Goal: Information Seeking & Learning: Find specific fact

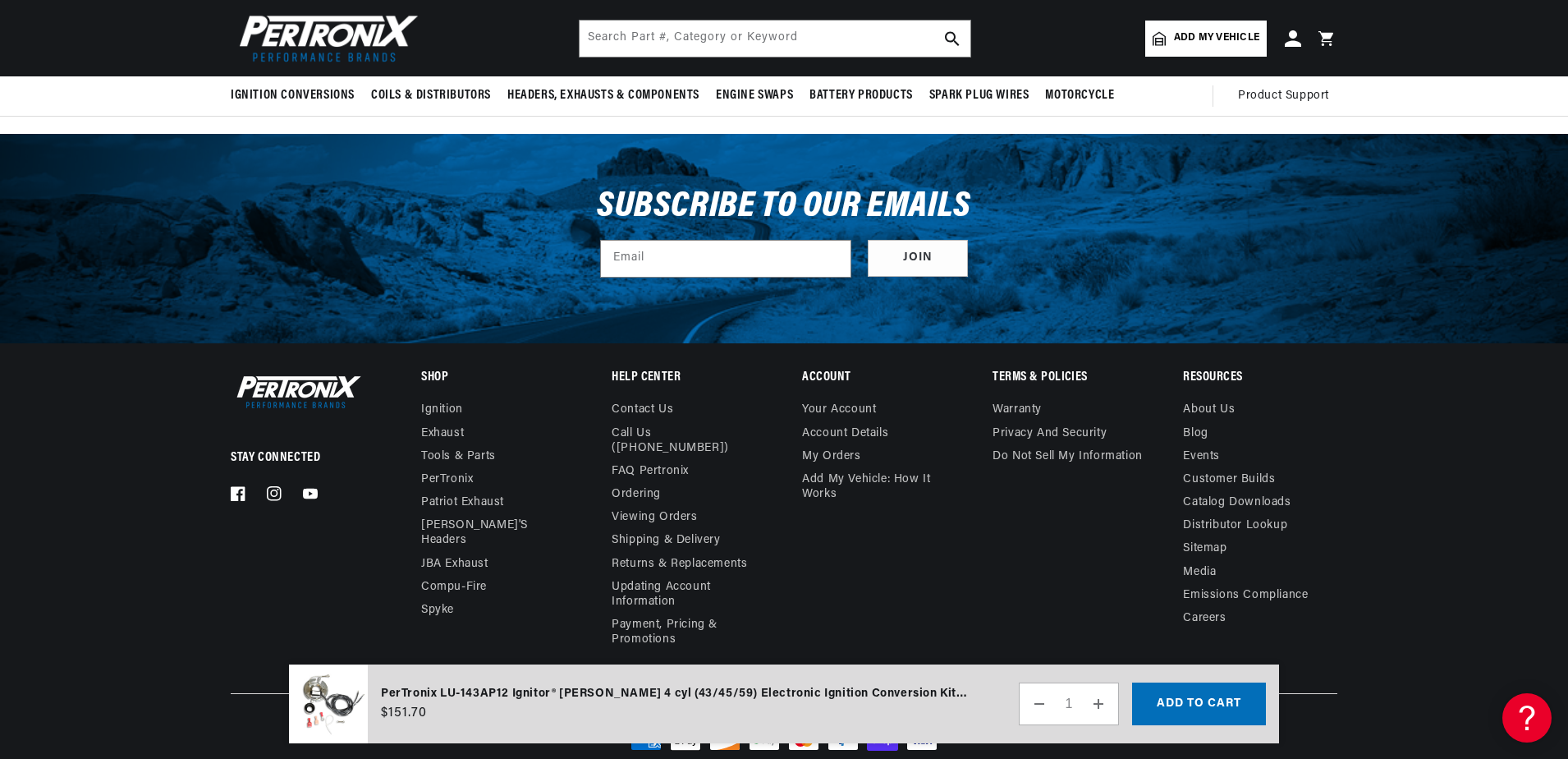
scroll to position [0, 498]
click at [658, 460] on link "FAQ Pertronix" at bounding box center [650, 471] width 77 height 23
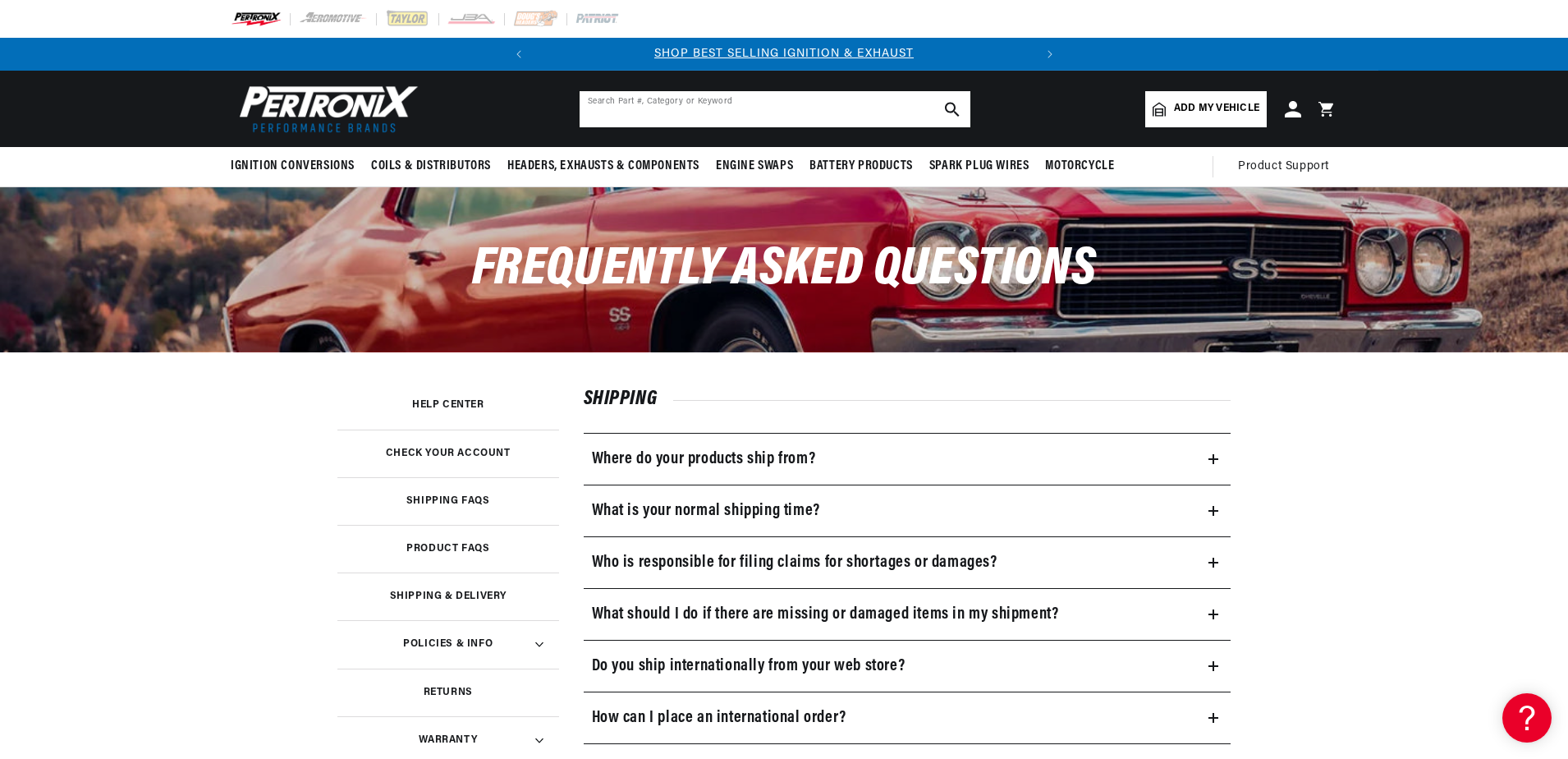
click at [677, 111] on input "text" at bounding box center [775, 109] width 391 height 36
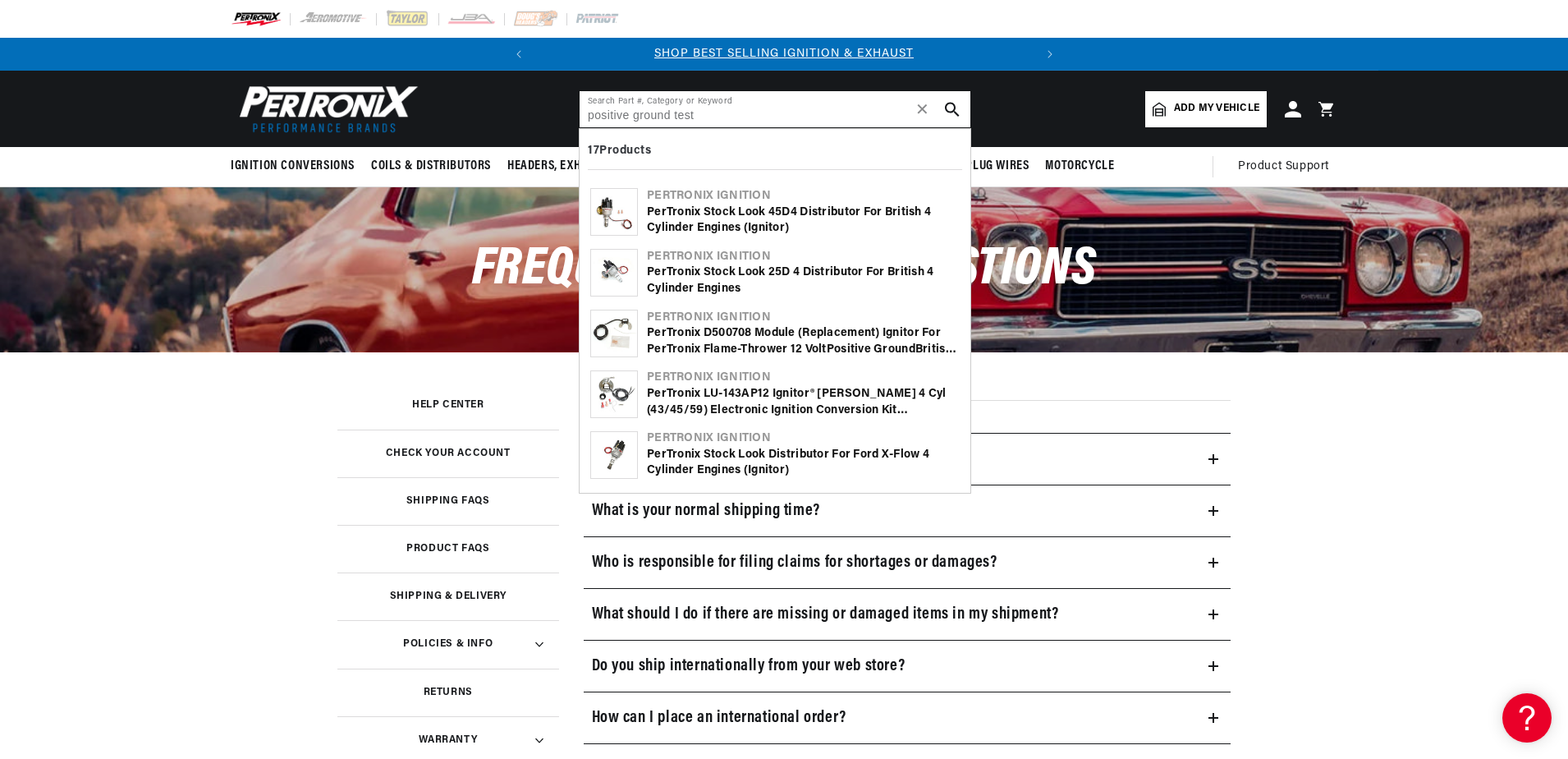
type input "positive ground test"
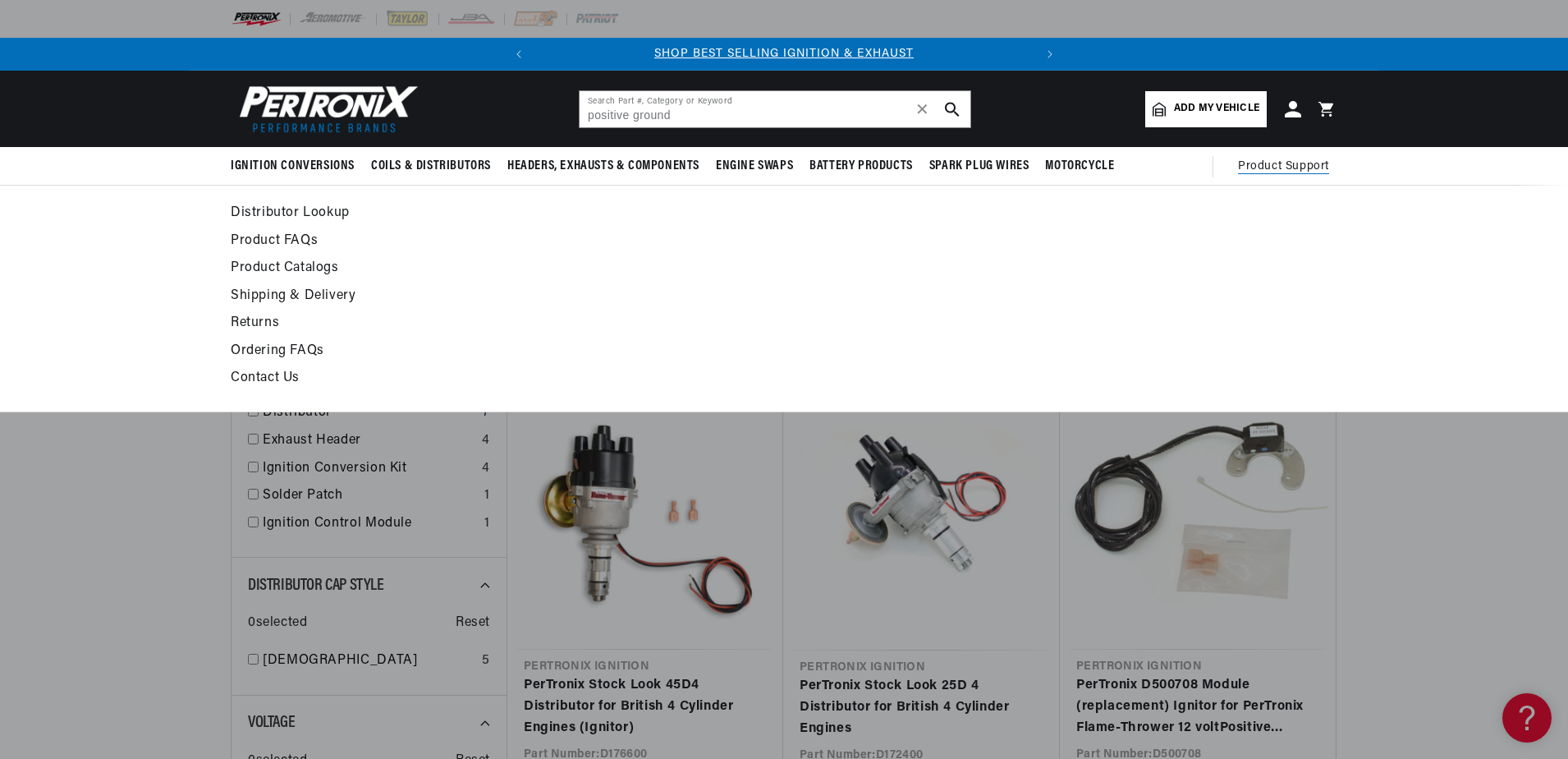
click at [282, 238] on link "Product FAQs" at bounding box center [634, 241] width 807 height 23
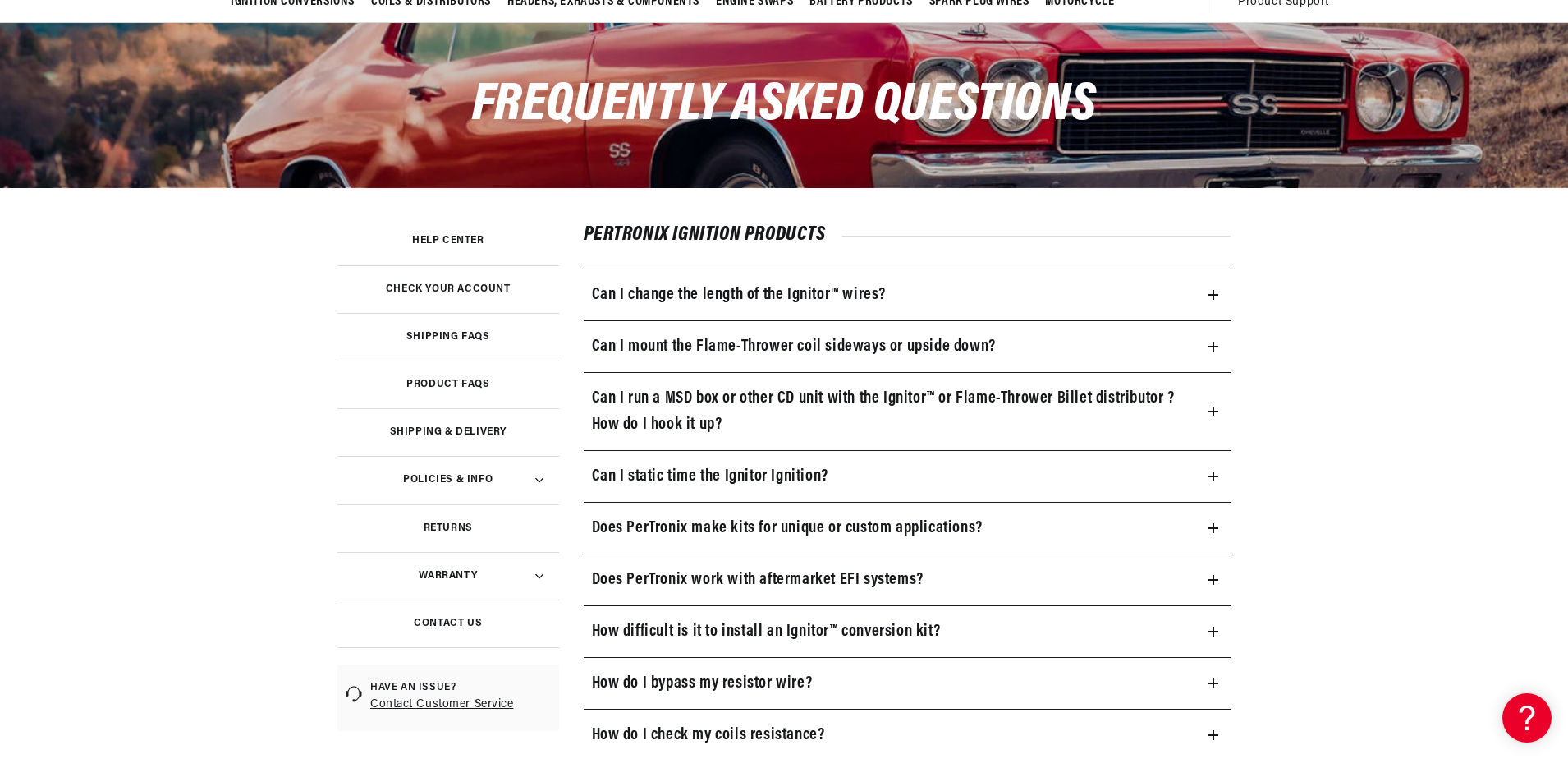
click at [458, 385] on h3 "Product FAQs" at bounding box center [448, 385] width 83 height 9
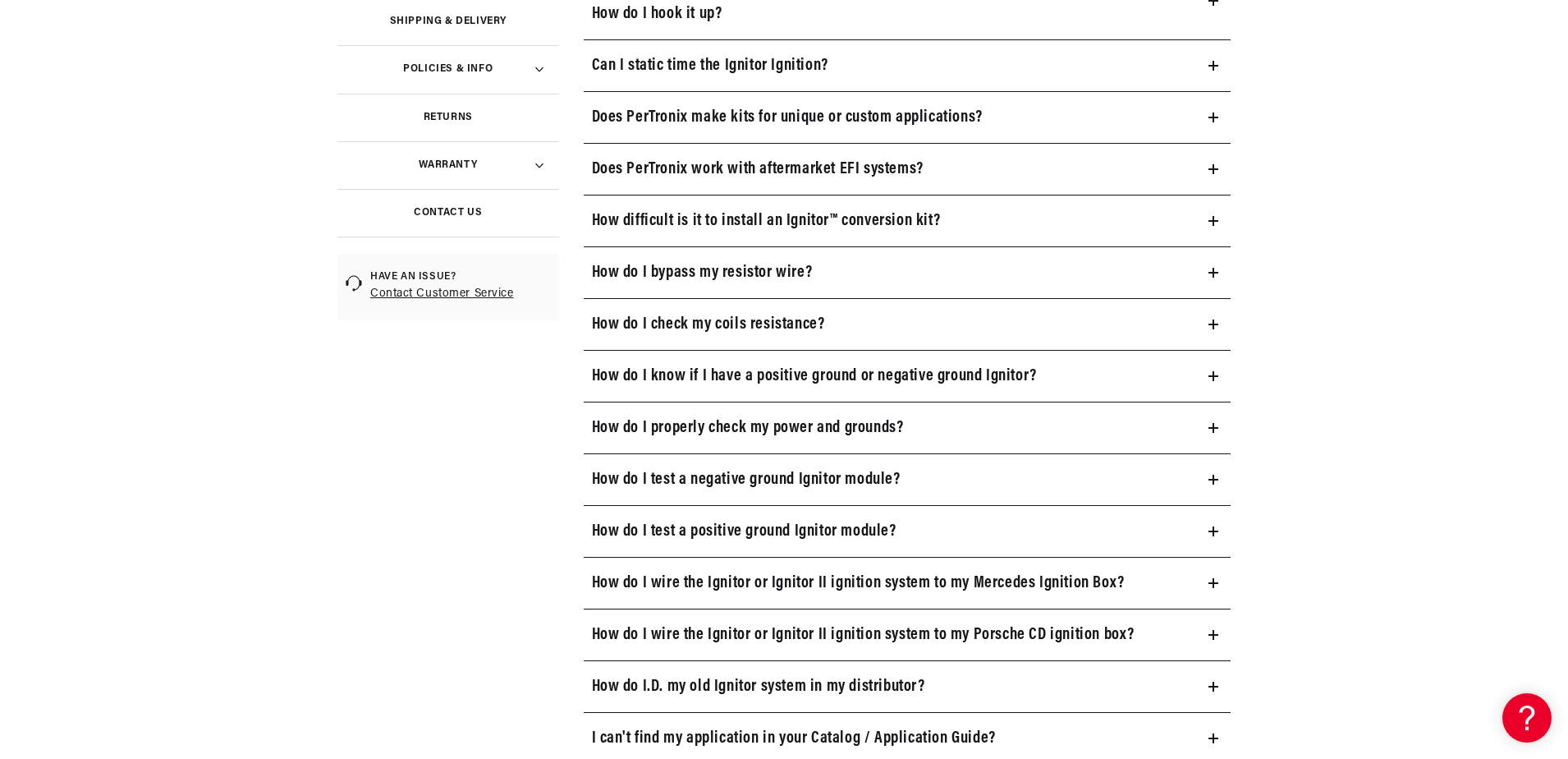
click at [665, 369] on h3 "How do I know if I have a positive ground or negative ground Ignitor?" at bounding box center [814, 376] width 445 height 27
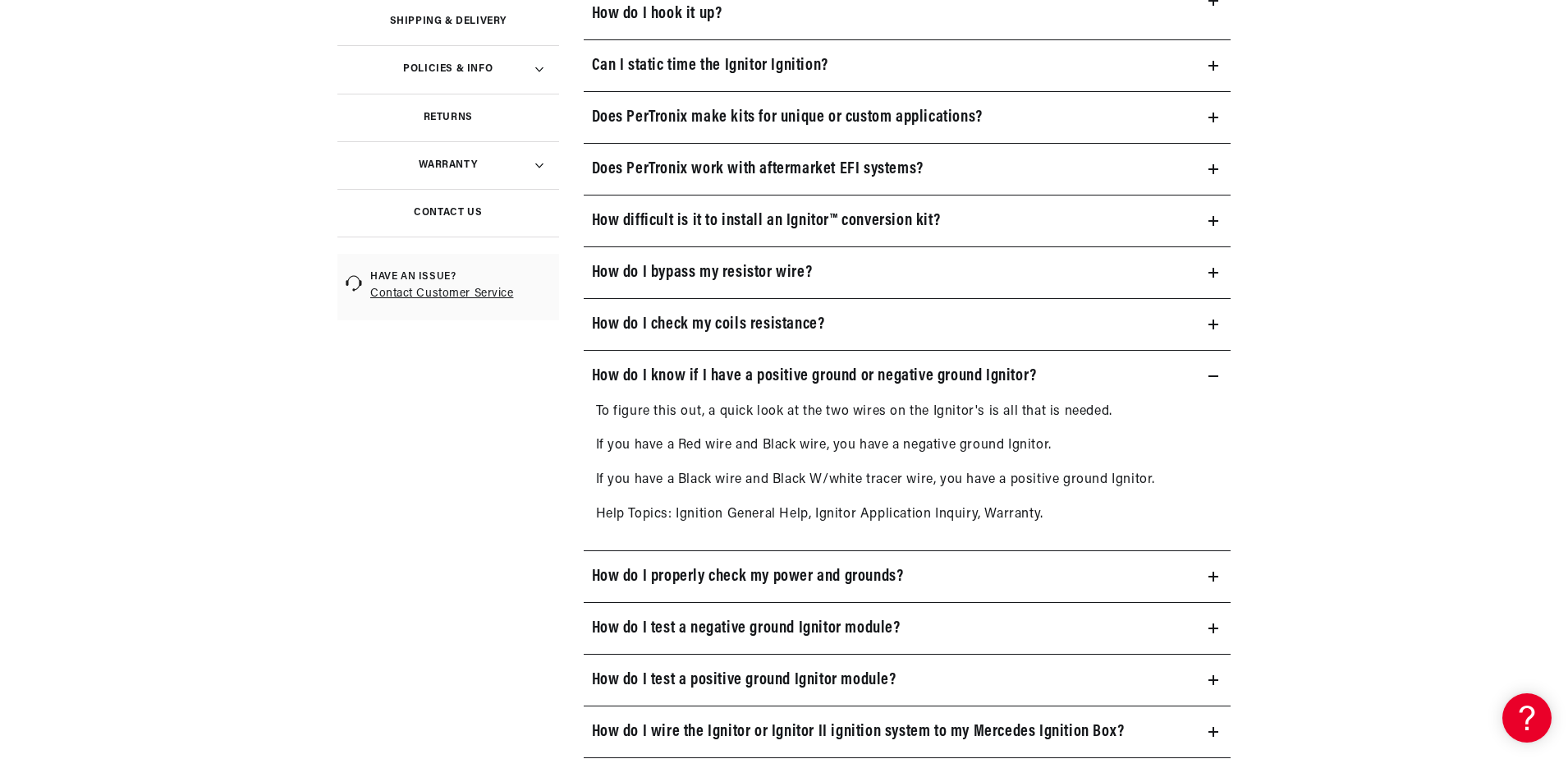
scroll to position [0, 498]
click at [1215, 378] on icon at bounding box center [1213, 376] width 10 height 10
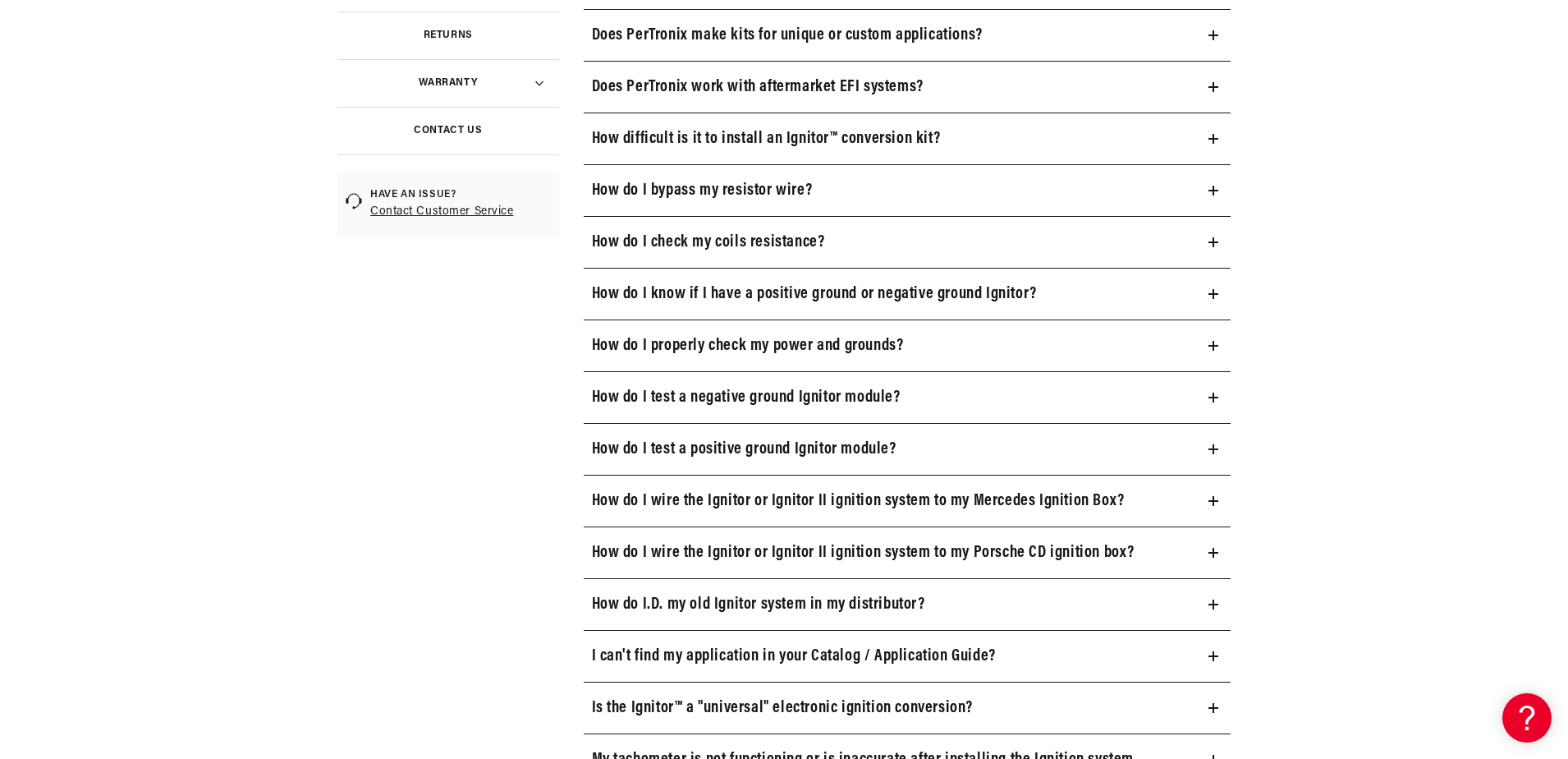
scroll to position [0, 0]
click at [728, 447] on h3 "How do I test a positive ground Ignitor module?" at bounding box center [744, 449] width 305 height 27
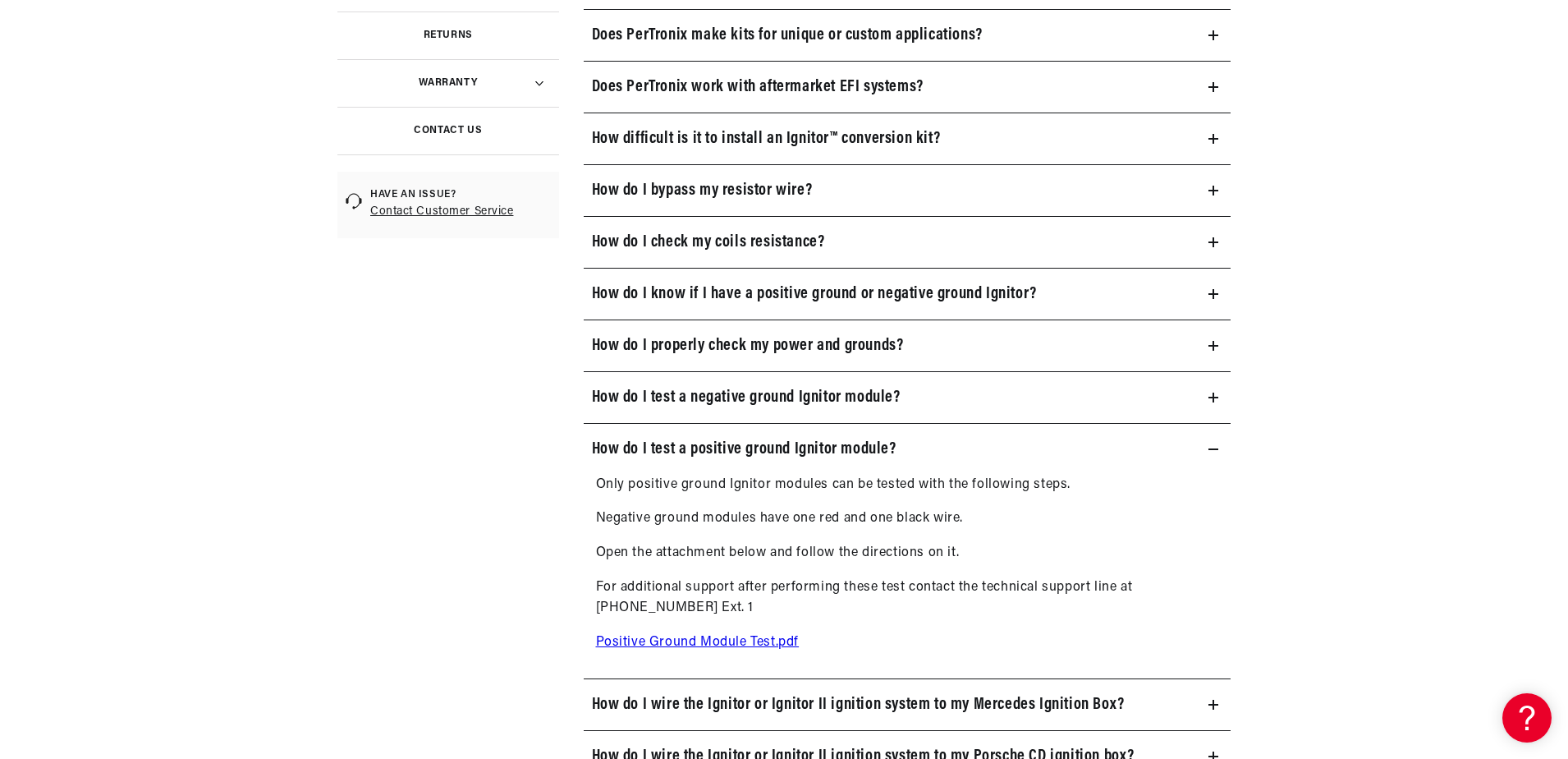
click at [646, 642] on link "Positive Ground Module Test.pdf" at bounding box center [698, 642] width 204 height 13
